Goal: Browse casually

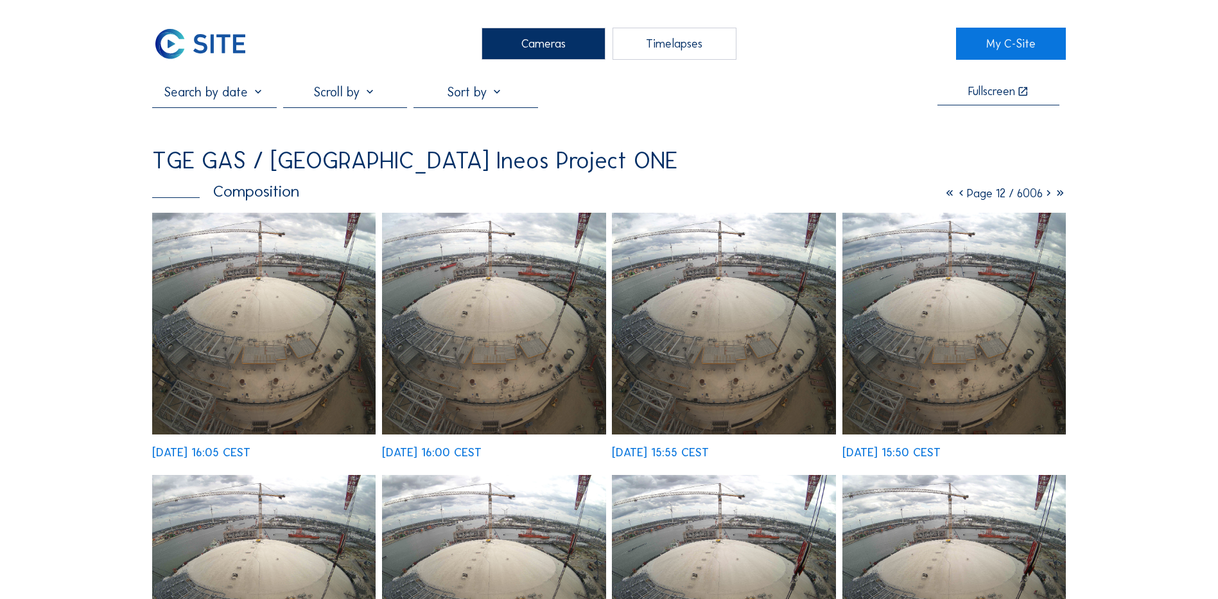
click at [944, 198] on icon at bounding box center [950, 193] width 12 height 14
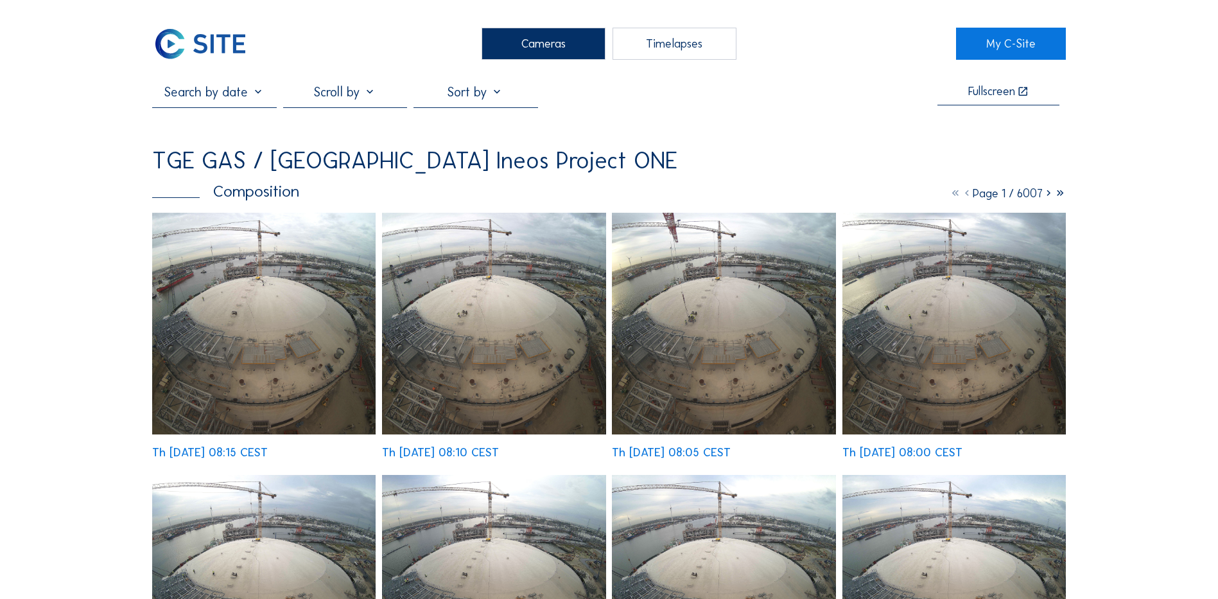
click at [272, 373] on div "Th [DATE] 08:15 CEST" at bounding box center [264, 335] width 224 height 245
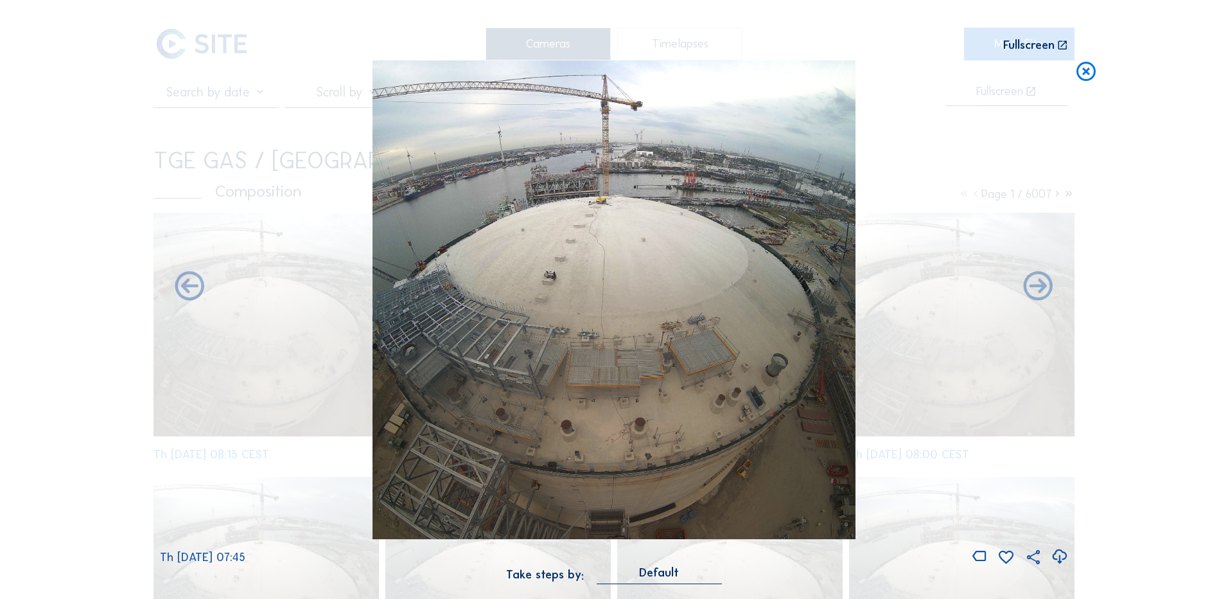
click at [1060, 559] on icon at bounding box center [1059, 556] width 17 height 21
click at [1151, 139] on div "Scroll to travel through time | Press 'Alt' Button + Scroll to Zoom | Click and…" at bounding box center [614, 299] width 1228 height 599
click at [1087, 73] on icon at bounding box center [1086, 72] width 23 height 24
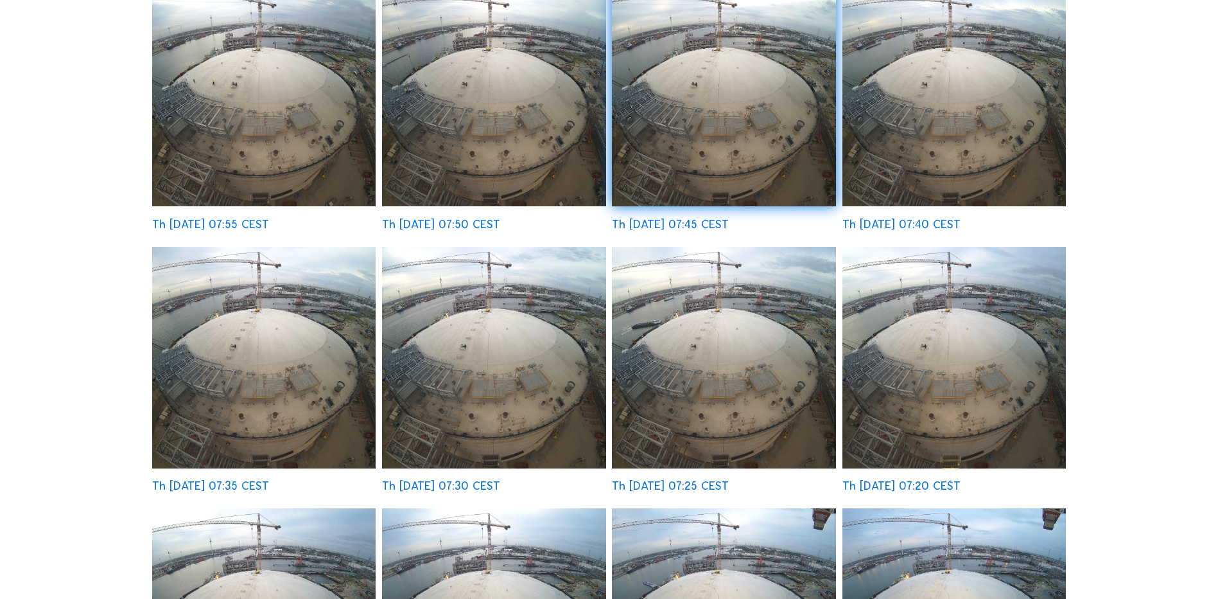
scroll to position [450, 0]
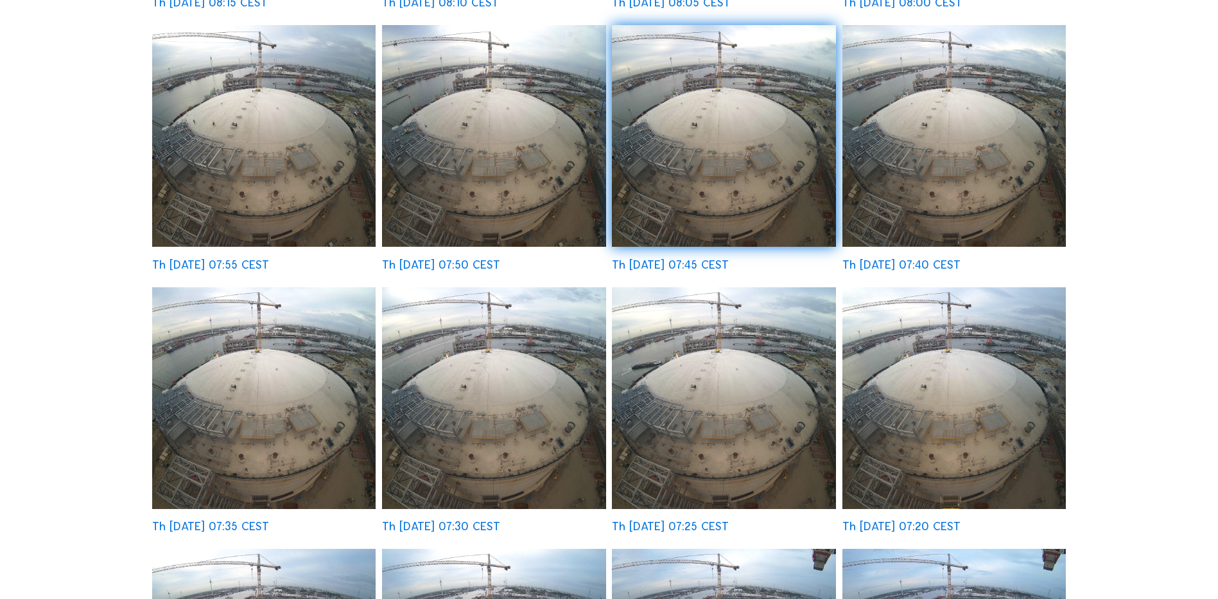
click at [218, 356] on img at bounding box center [264, 398] width 224 height 222
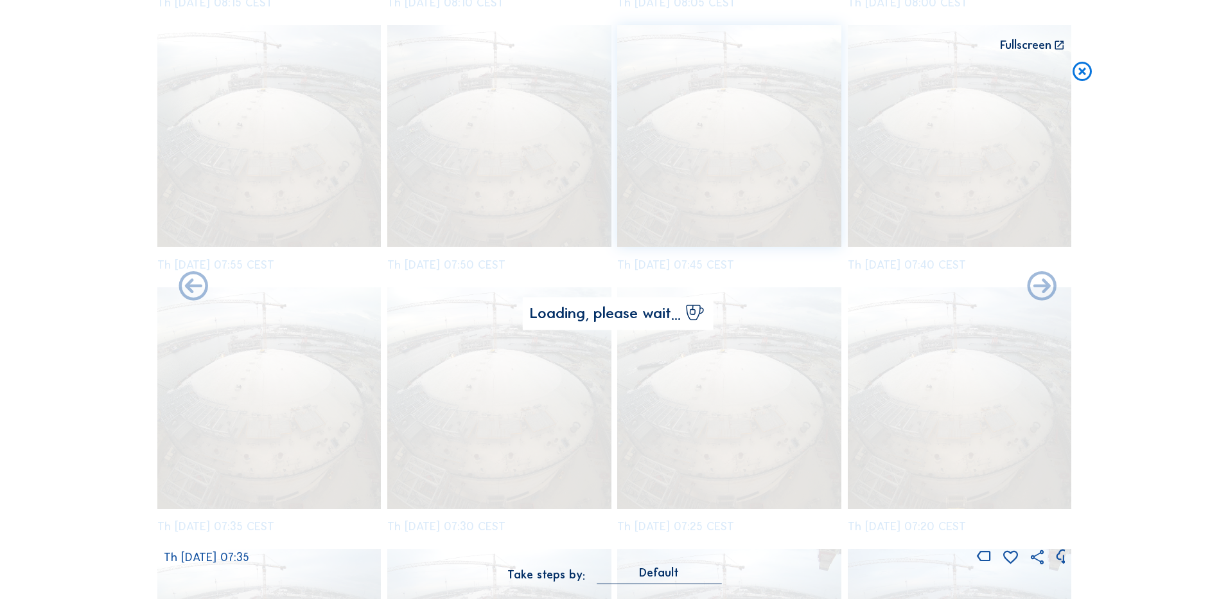
scroll to position [452, 0]
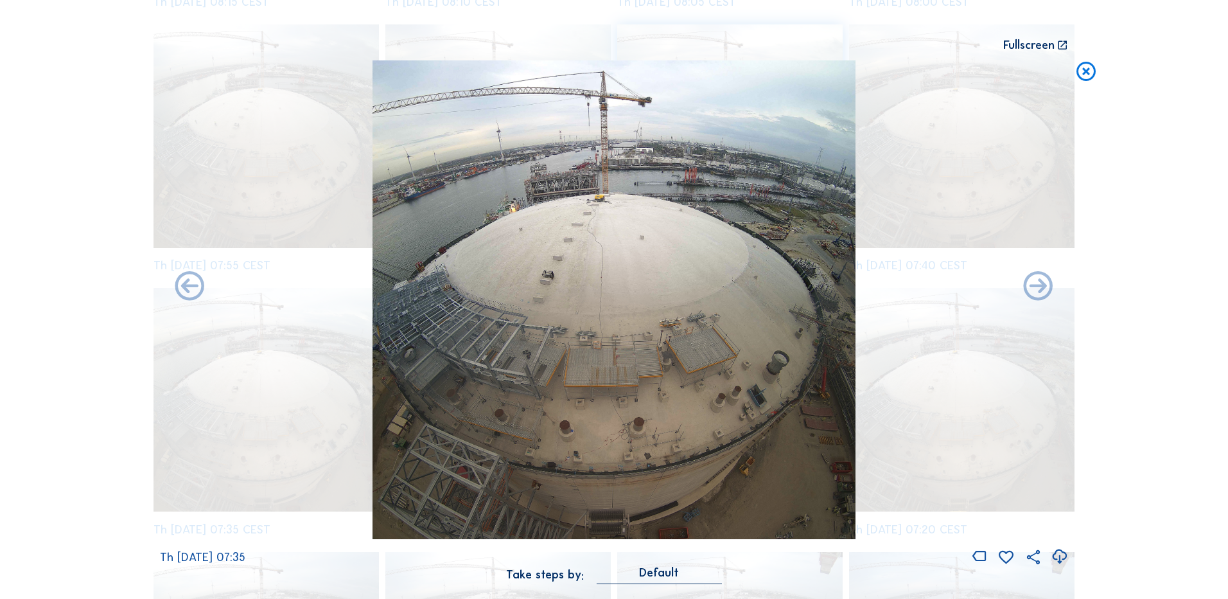
click at [1062, 554] on icon at bounding box center [1059, 556] width 17 height 21
click at [1165, 267] on div "Scroll to travel through time | Press 'Alt' Button + Scroll to Zoom | Click and…" at bounding box center [614, 299] width 1228 height 599
click at [1084, 75] on icon at bounding box center [1086, 72] width 23 height 24
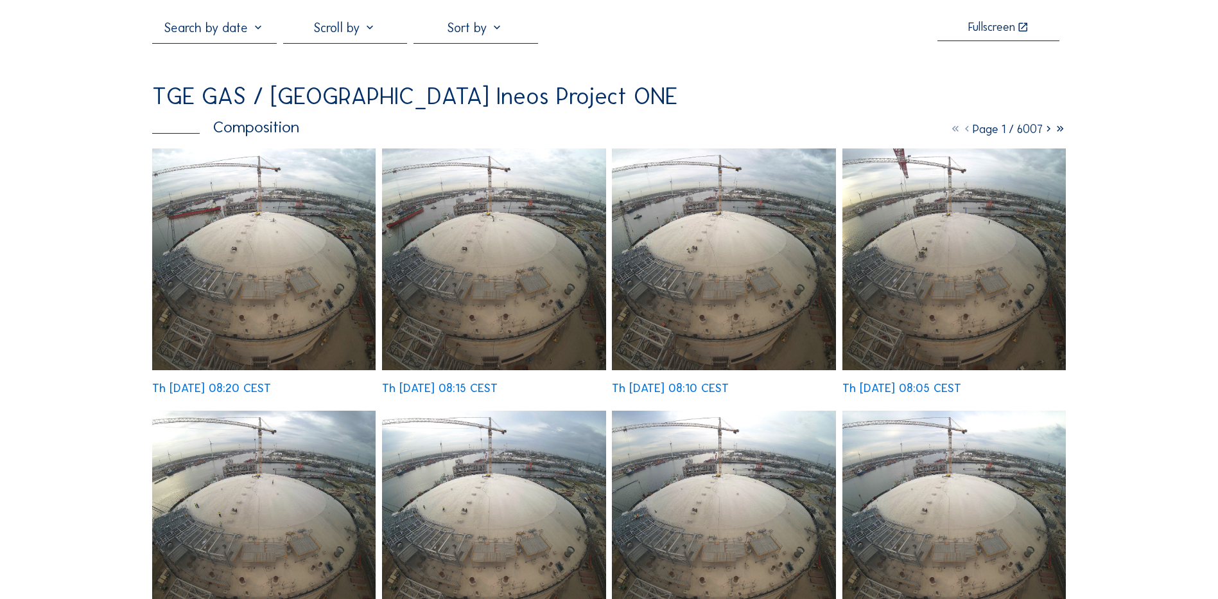
scroll to position [0, 0]
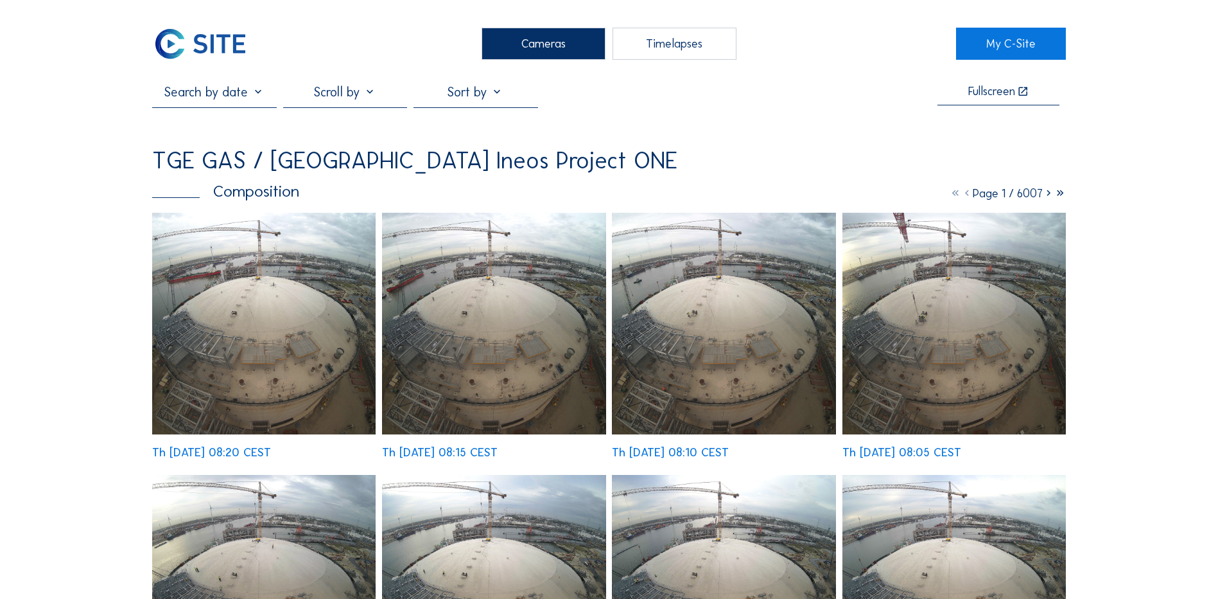
click at [558, 49] on div "Cameras" at bounding box center [544, 44] width 124 height 32
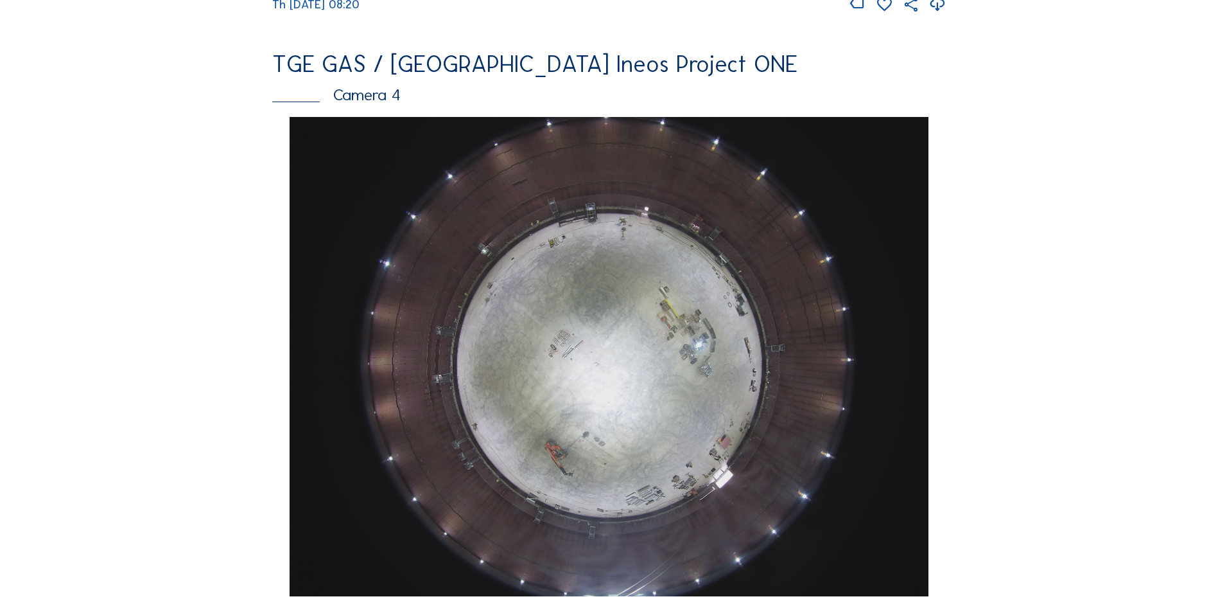
scroll to position [1092, 0]
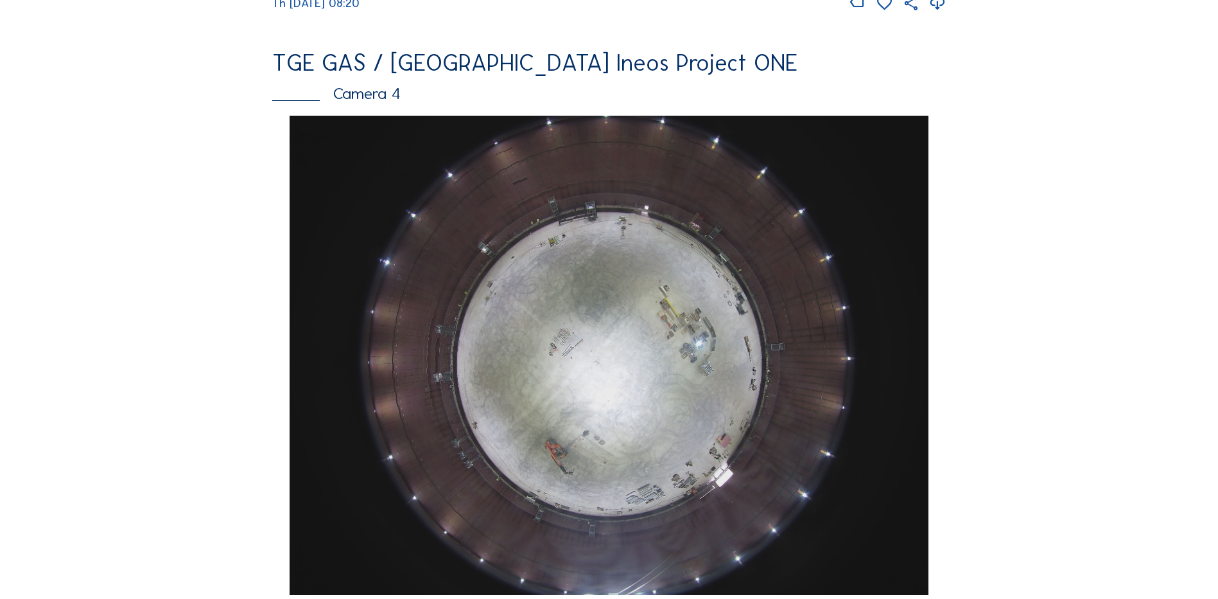
click at [598, 337] on img at bounding box center [609, 355] width 638 height 479
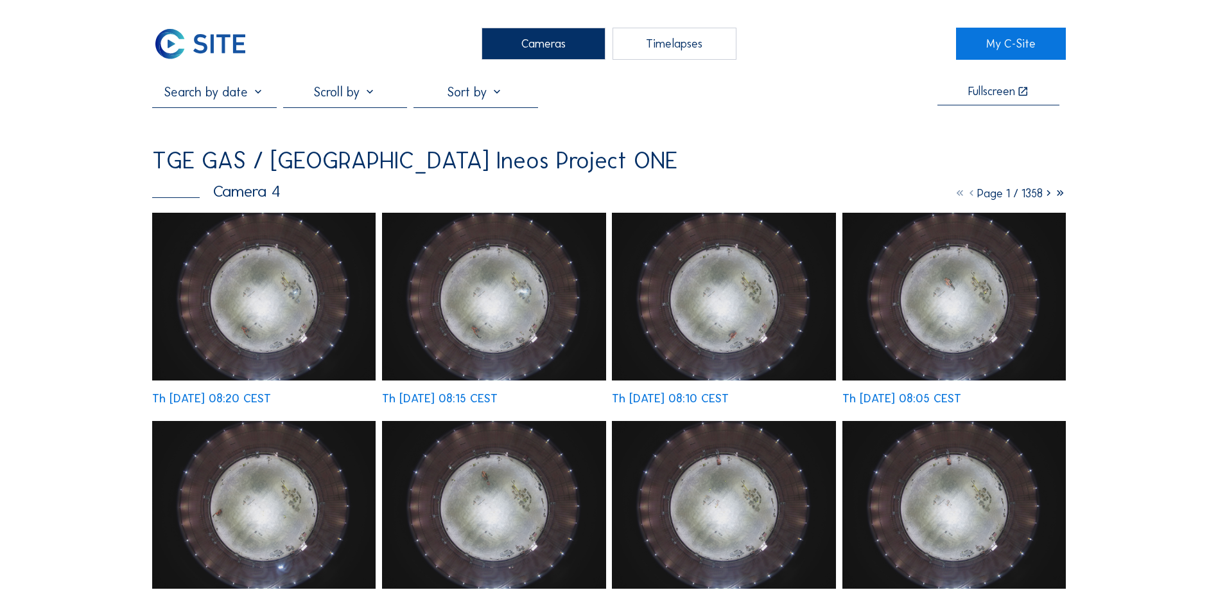
click at [229, 302] on img at bounding box center [264, 297] width 224 height 168
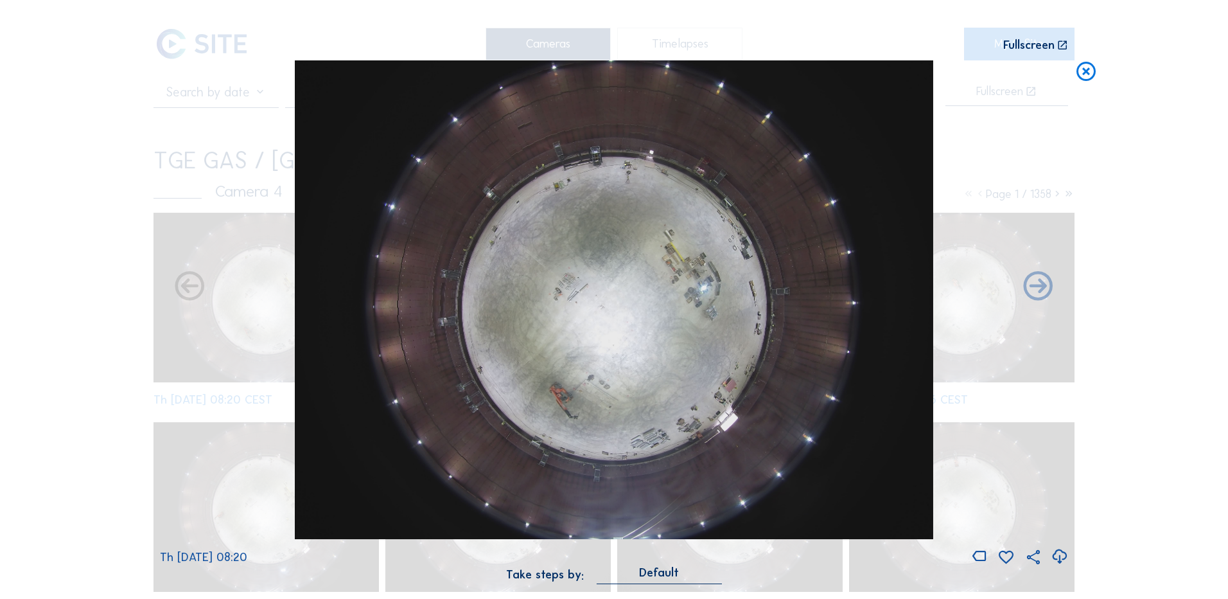
click at [1057, 558] on icon at bounding box center [1059, 556] width 17 height 21
click at [1082, 77] on icon at bounding box center [1086, 72] width 23 height 24
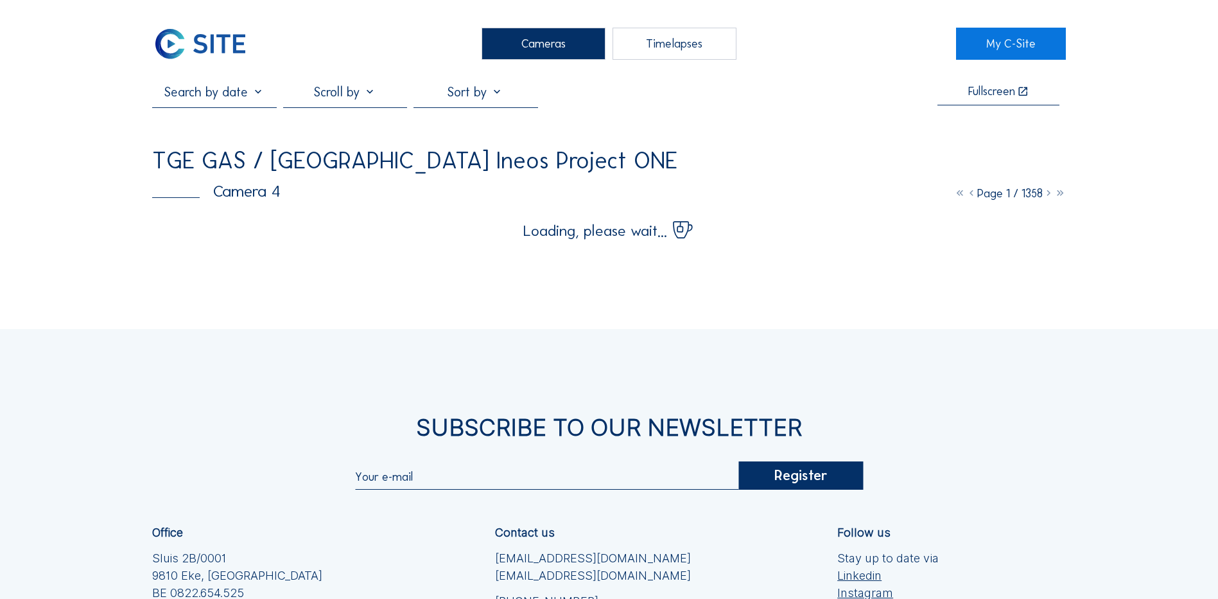
click at [536, 39] on div "Cameras" at bounding box center [544, 44] width 124 height 32
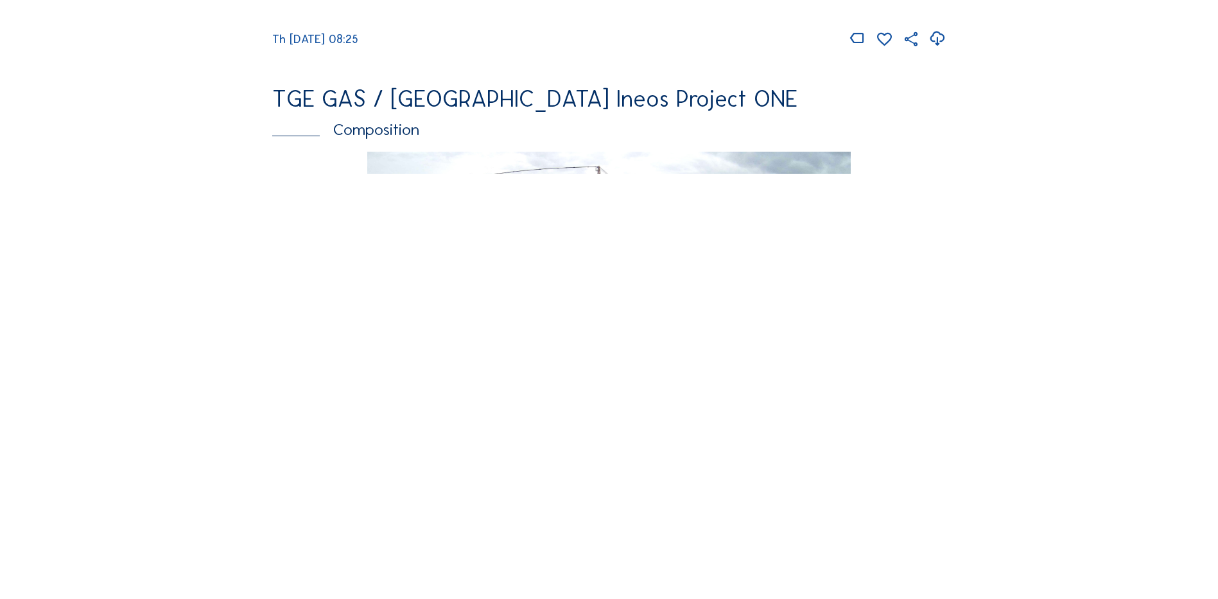
scroll to position [1670, 0]
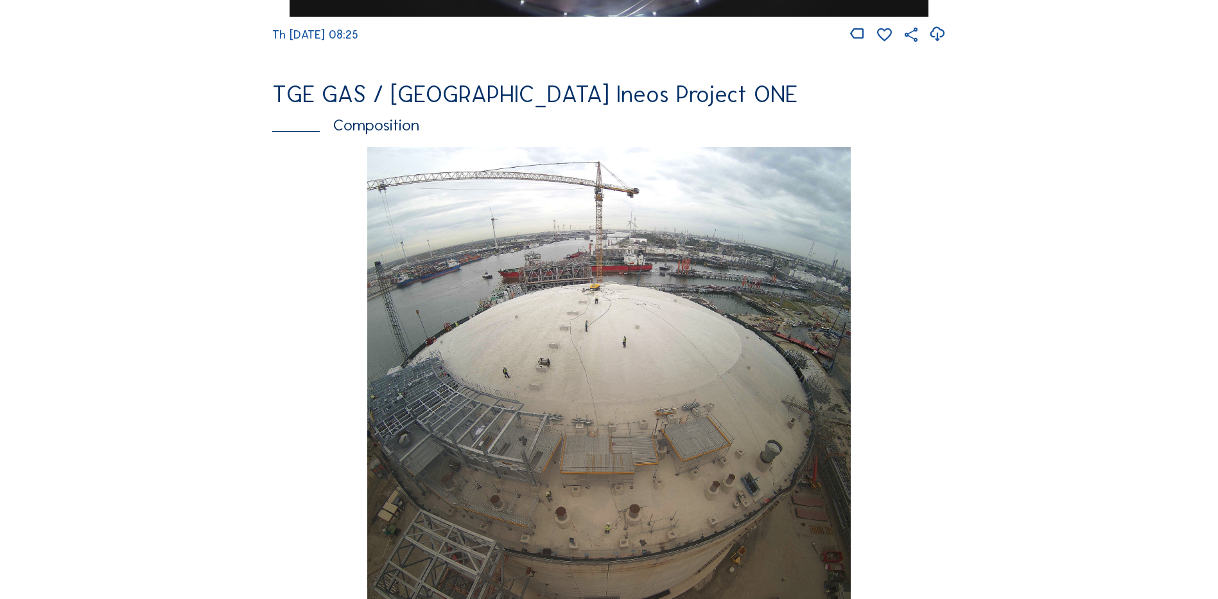
click at [455, 355] on img at bounding box center [608, 386] width 483 height 479
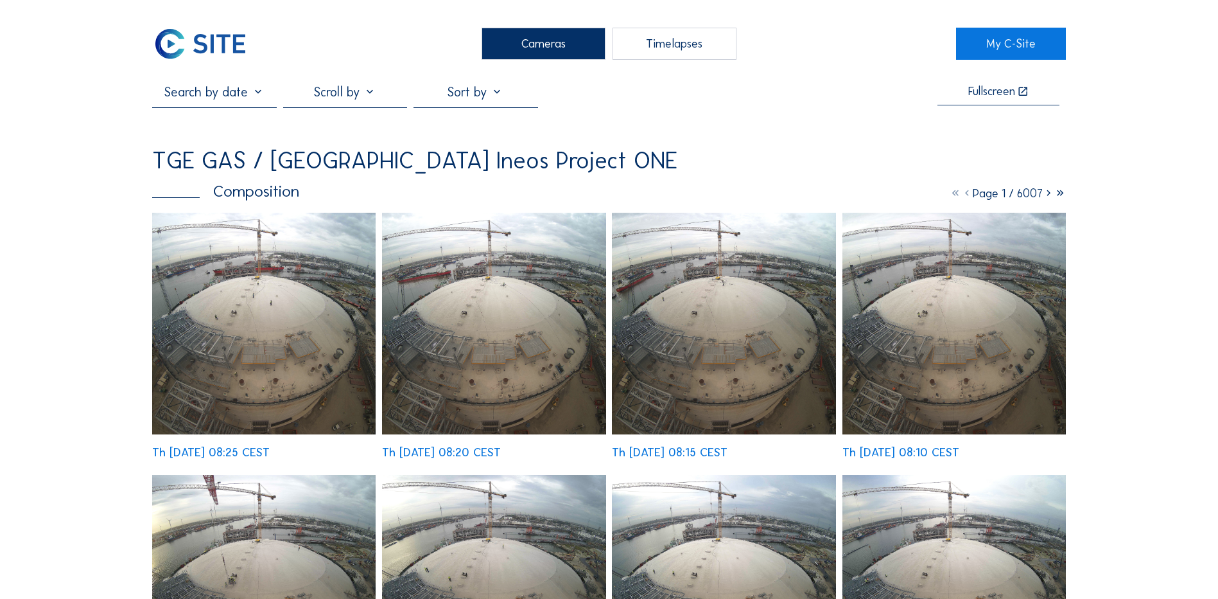
click at [265, 316] on img at bounding box center [264, 324] width 224 height 222
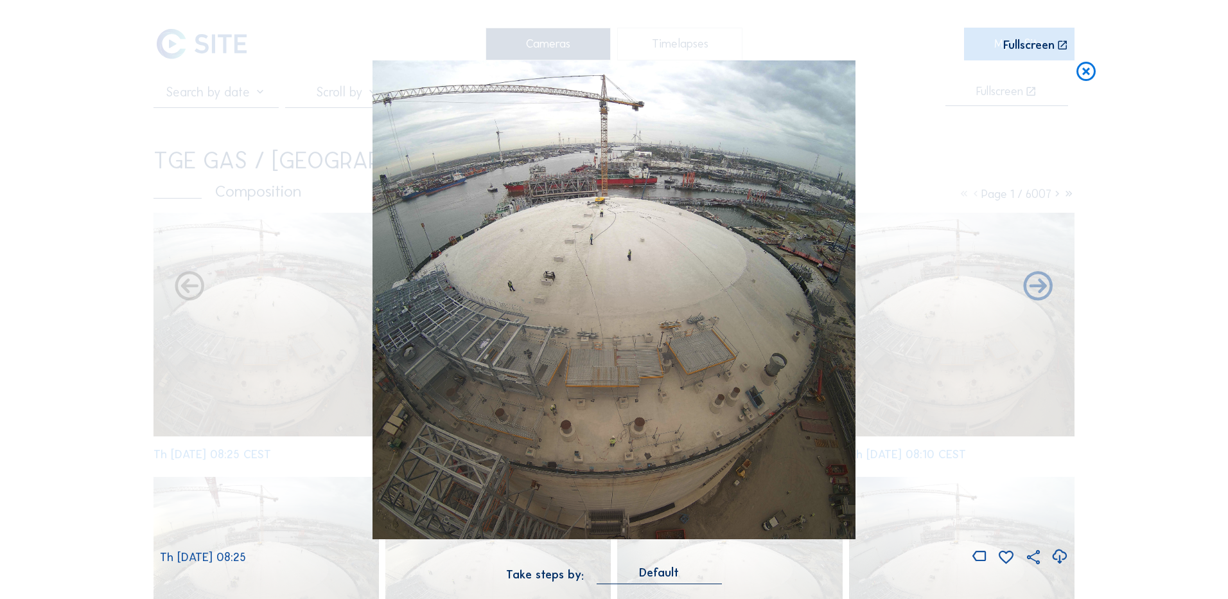
click at [1057, 558] on icon at bounding box center [1059, 556] width 17 height 21
click at [1118, 236] on div "Scroll to travel through time | Press 'Alt' Button + Scroll to Zoom | Click and…" at bounding box center [614, 299] width 1228 height 599
click at [1087, 71] on icon at bounding box center [1086, 72] width 23 height 24
